Goal: Task Accomplishment & Management: Manage account settings

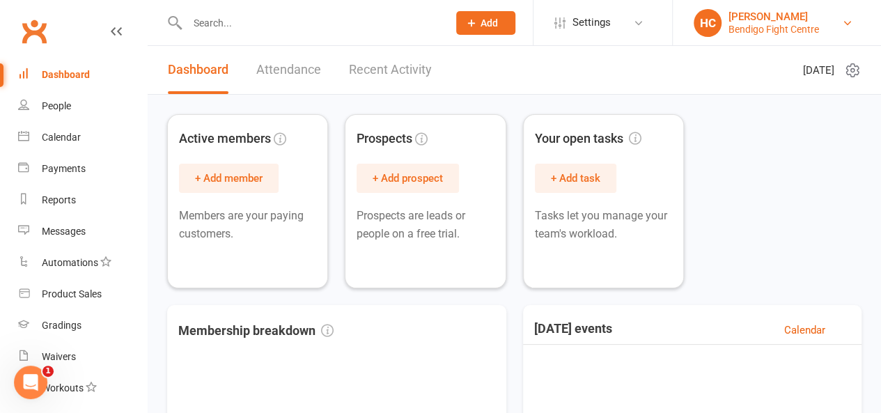
click at [830, 24] on link "HC [PERSON_NAME] Bendigo Fight Centre" at bounding box center [777, 23] width 167 height 28
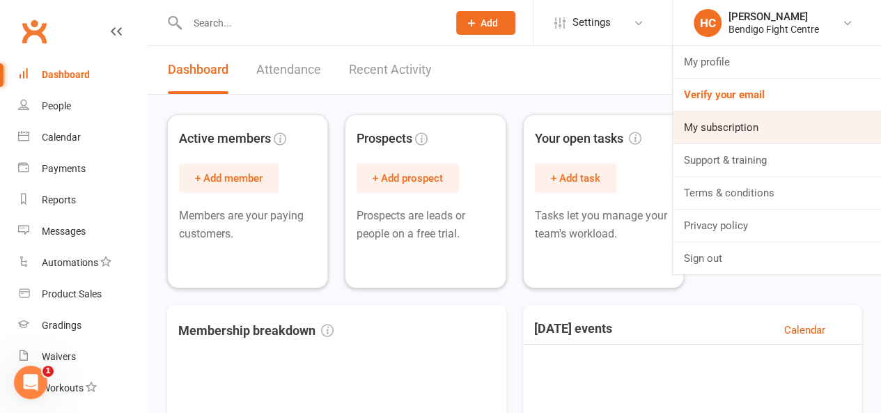
click at [739, 124] on link "My subscription" at bounding box center [777, 127] width 208 height 32
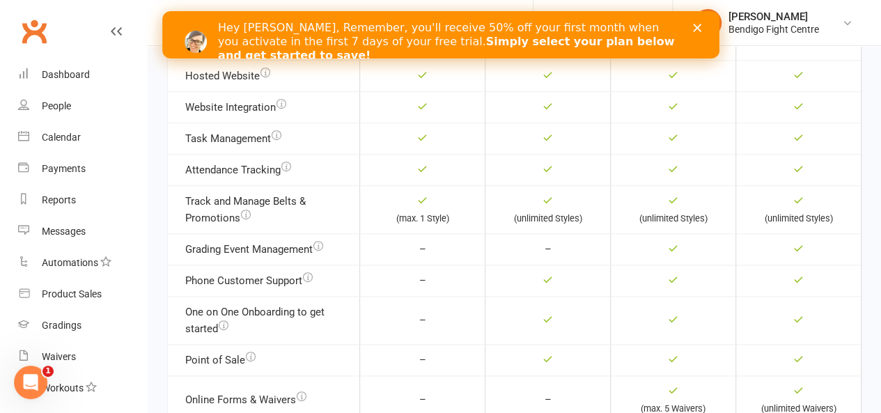
scroll to position [588, 0]
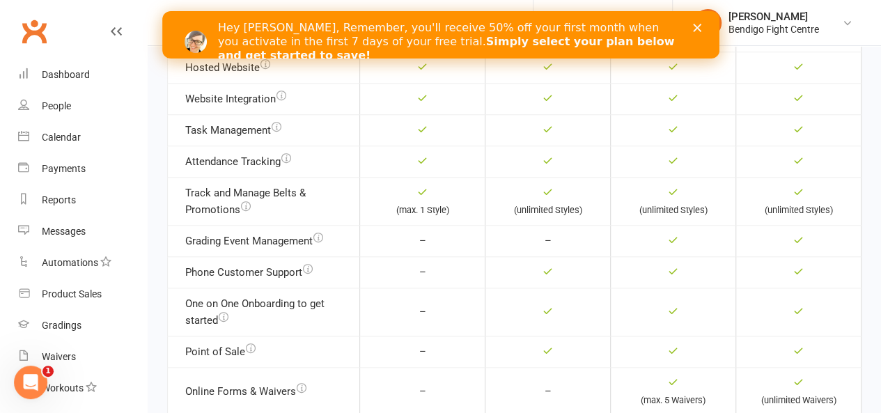
click at [698, 31] on icon "Close" at bounding box center [697, 28] width 8 height 8
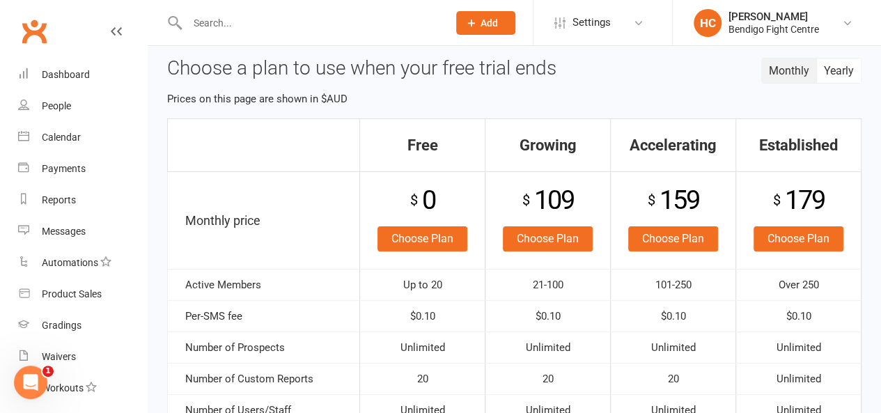
scroll to position [90, 0]
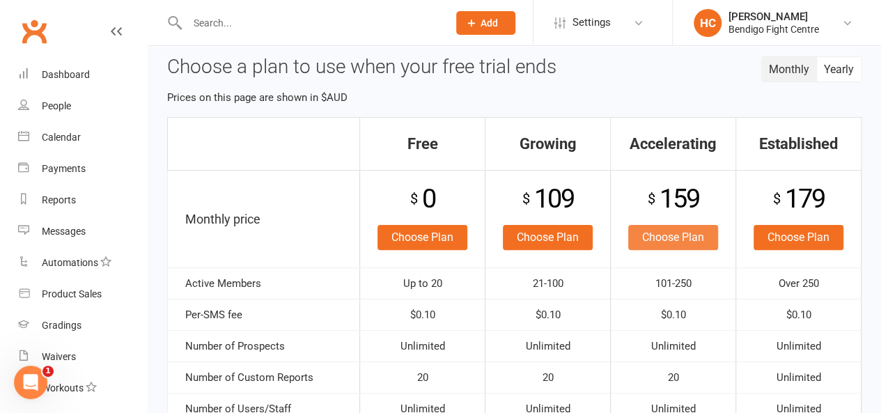
click at [660, 234] on link "Choose Plan" at bounding box center [673, 237] width 90 height 25
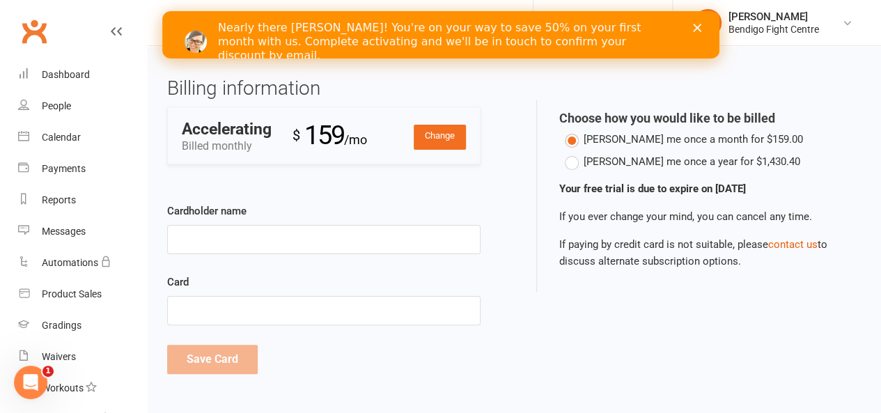
drag, startPoint x: 891, startPoint y: 140, endPoint x: 881, endPoint y: 192, distance: 52.5
click at [881, 192] on html "Prospect Member Non-attending contact Class / event Appointment Grading event T…" at bounding box center [440, 200] width 881 height 430
click at [247, 235] on input "Cardholder name" at bounding box center [324, 239] width 314 height 29
type input "Kaleb J Heffernan"
click at [541, 339] on div "Billing information Change Accelerating Billed monthly $ 159 /mo Payment method…" at bounding box center [515, 236] width 716 height 317
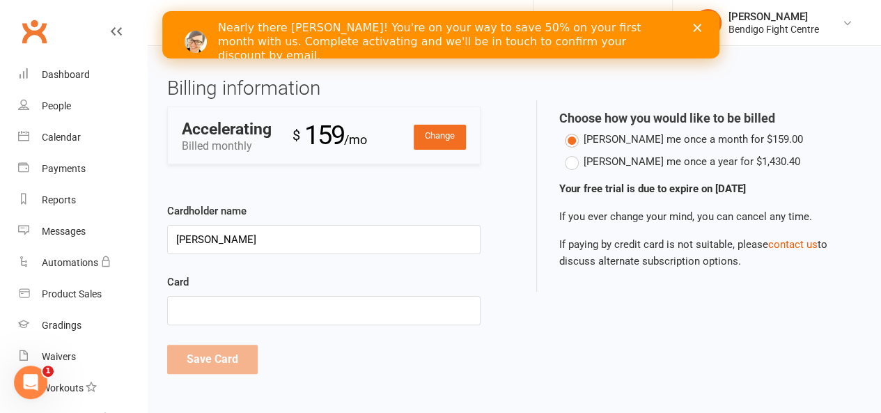
click at [416, 305] on iframe at bounding box center [323, 311] width 295 height 12
click at [227, 357] on button "Save Card" at bounding box center [212, 359] width 91 height 29
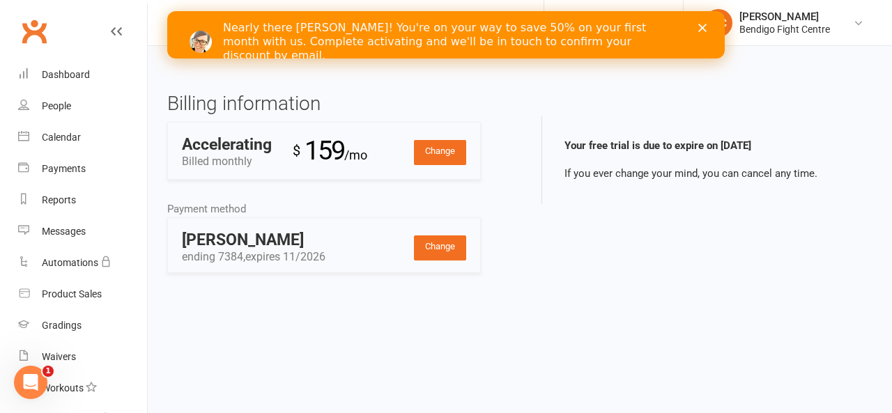
click at [704, 30] on polygon "Close" at bounding box center [702, 28] width 8 height 8
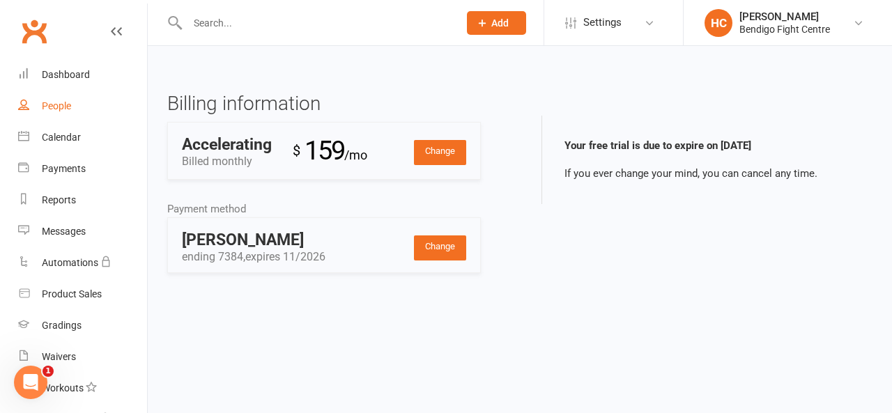
click at [43, 111] on div "People" at bounding box center [56, 105] width 29 height 11
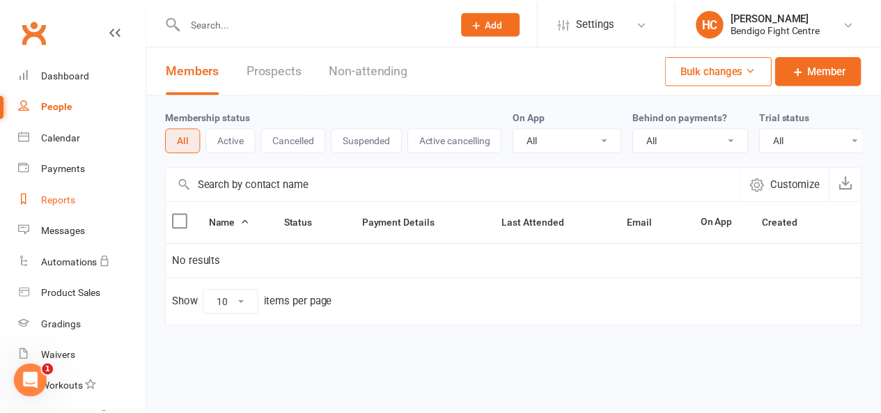
scroll to position [137, 0]
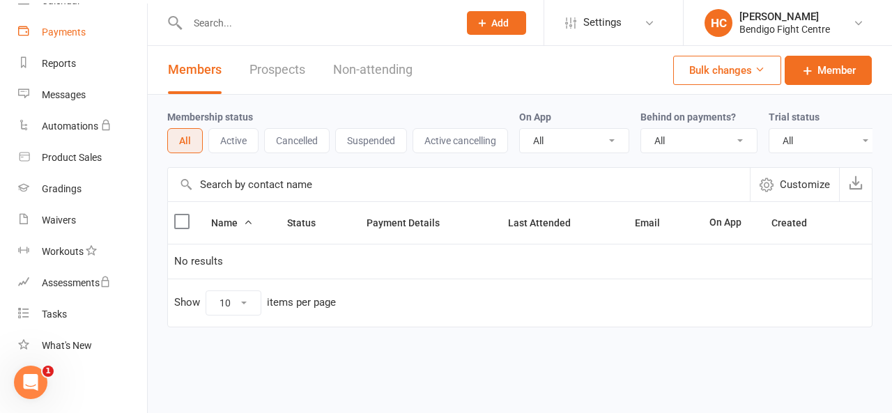
click at [55, 36] on div "Payments" at bounding box center [64, 31] width 44 height 11
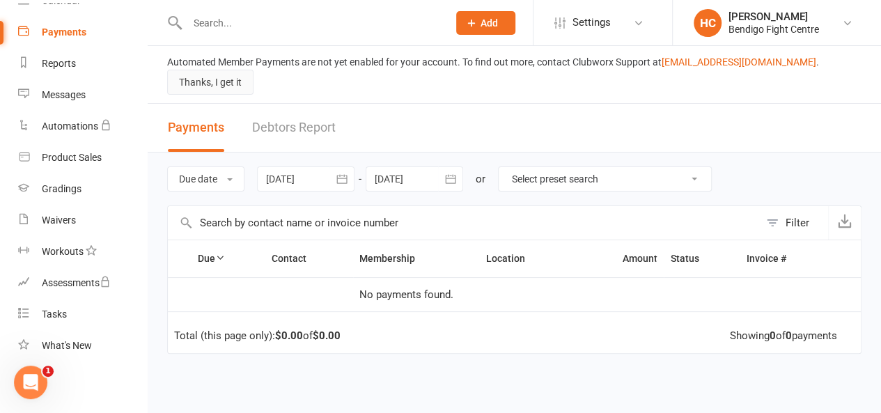
click at [254, 72] on button "Thanks, I get it" at bounding box center [210, 82] width 86 height 25
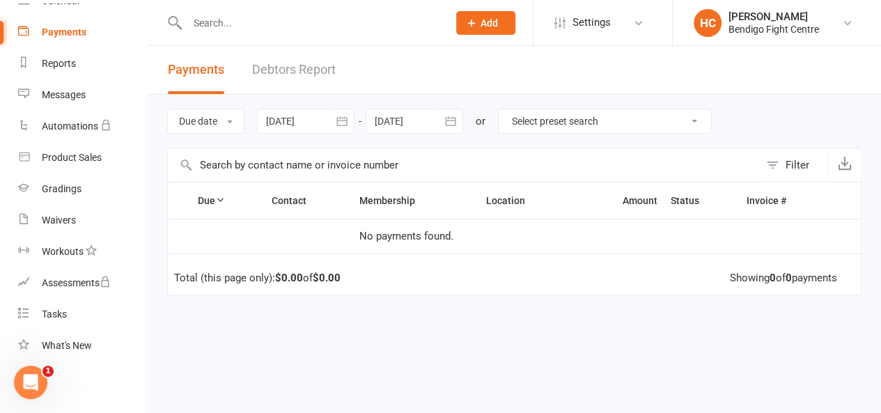
click at [461, 29] on button "Add" at bounding box center [485, 23] width 59 height 24
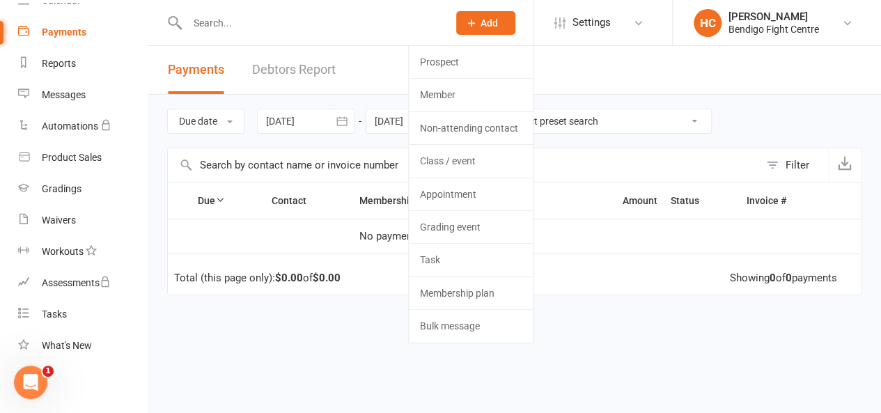
click at [570, 321] on div "Due Contact Membership Location Amount Status History Invoice # No payments fou…" at bounding box center [514, 328] width 695 height 293
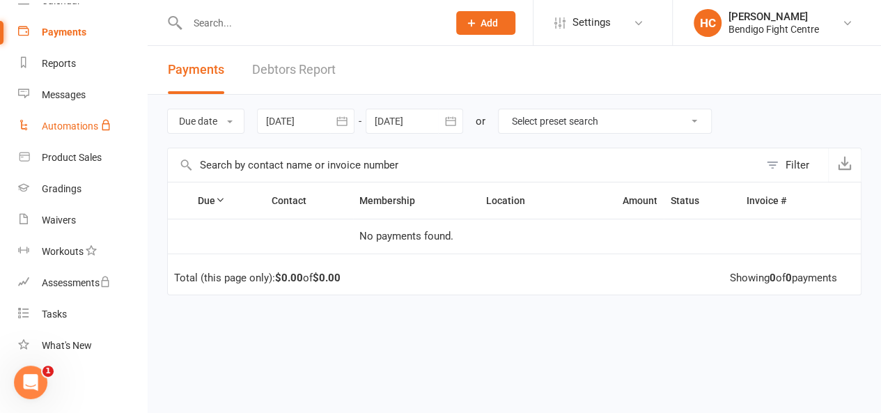
click at [59, 123] on div "Automations" at bounding box center [70, 126] width 56 height 11
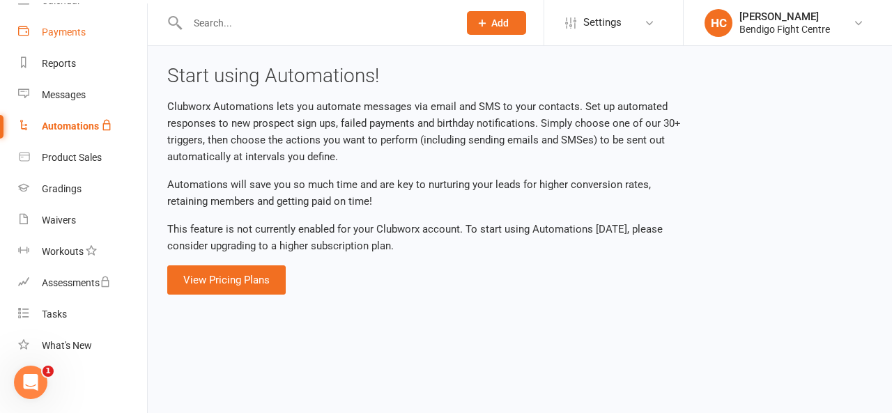
click at [55, 36] on div "Payments" at bounding box center [64, 31] width 44 height 11
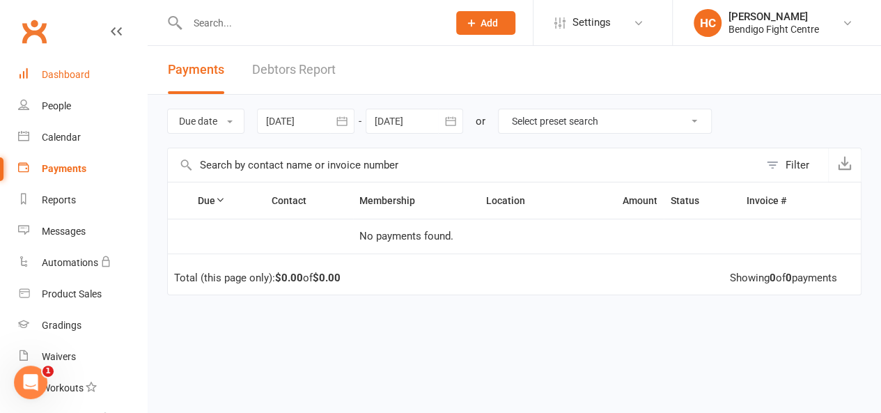
click at [56, 79] on div "Dashboard" at bounding box center [66, 74] width 48 height 11
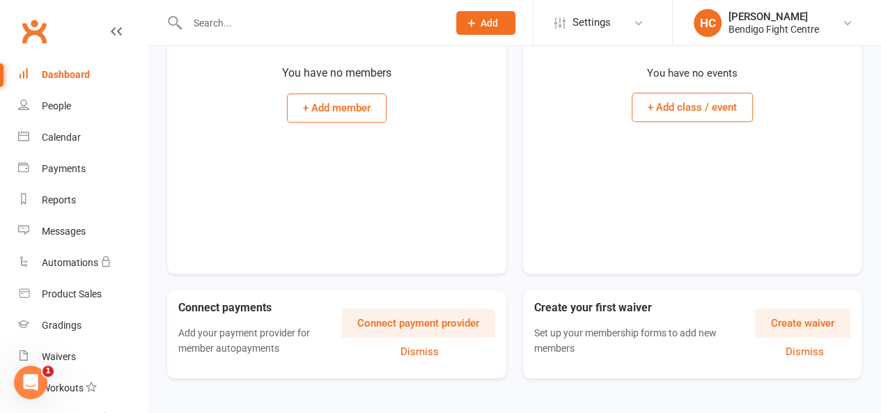
scroll to position [453, 0]
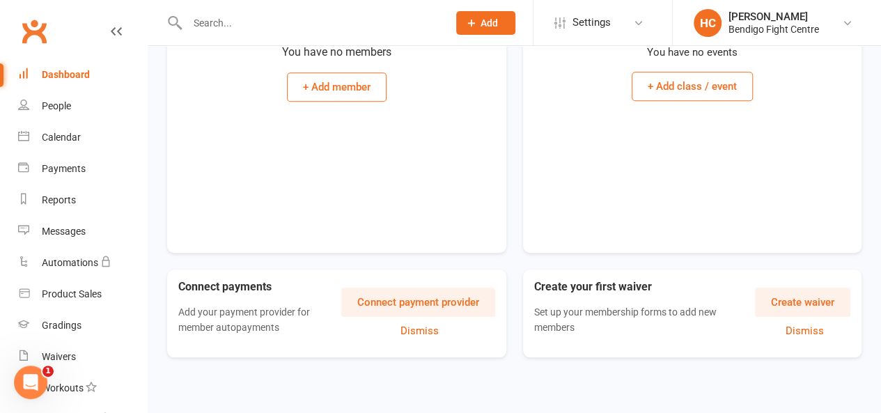
click at [427, 304] on button "Connect payment provider" at bounding box center [418, 302] width 154 height 29
